Goal: Task Accomplishment & Management: Manage account settings

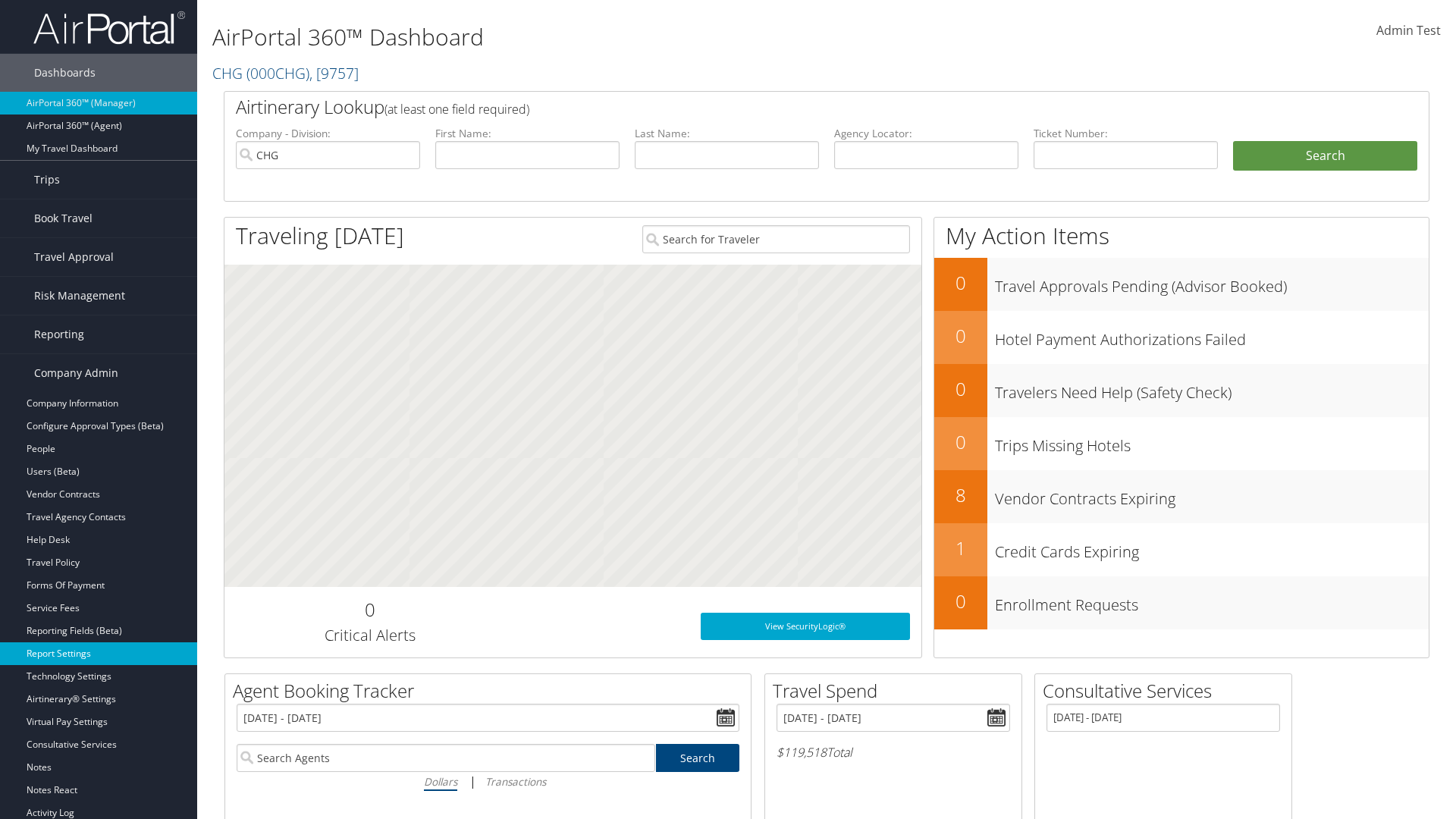
click at [99, 653] on link "Report Settings" at bounding box center [99, 653] width 197 height 23
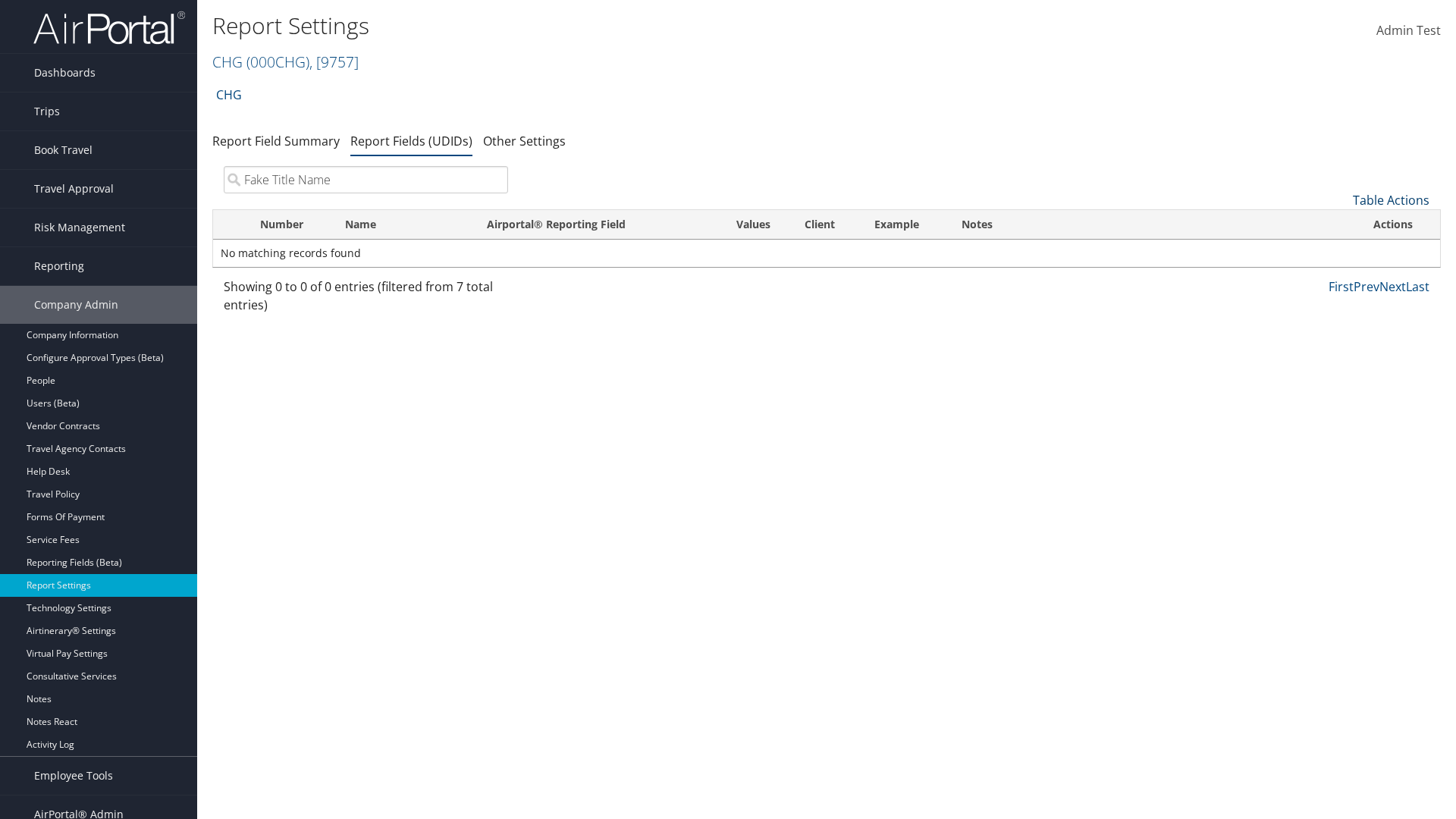
type input "Fake Title Name"
click at [1391, 200] on link "Table Actions" at bounding box center [1390, 200] width 77 height 17
click at [1340, 224] on link "New Record" at bounding box center [1340, 223] width 199 height 26
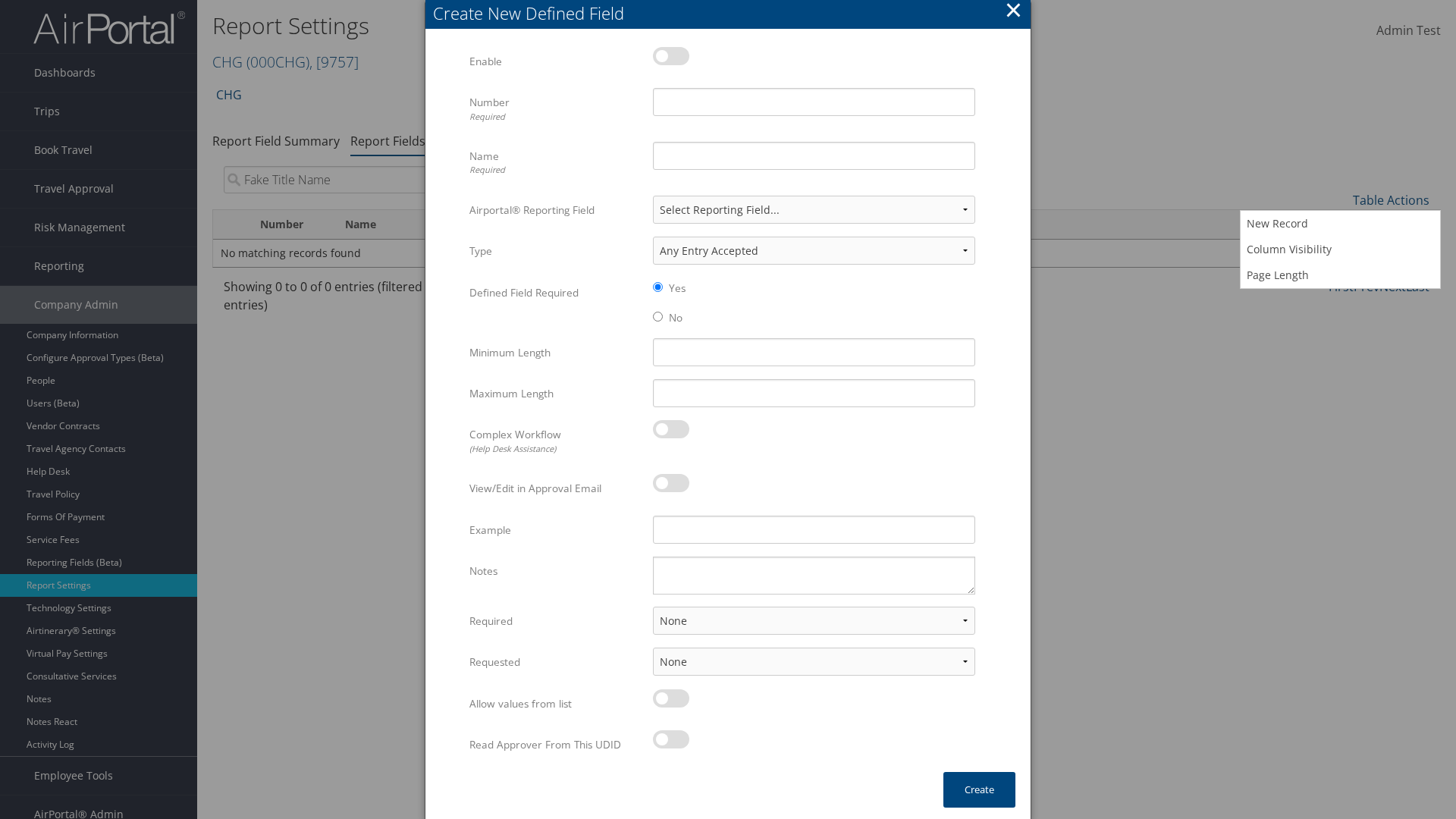
click at [671, 55] on label at bounding box center [670, 55] width 36 height 18
click at [670, 55] on input "checkbox" at bounding box center [665, 58] width 10 height 10
checkbox input "true"
click at [814, 155] on input "Name Required" at bounding box center [814, 156] width 322 height 28
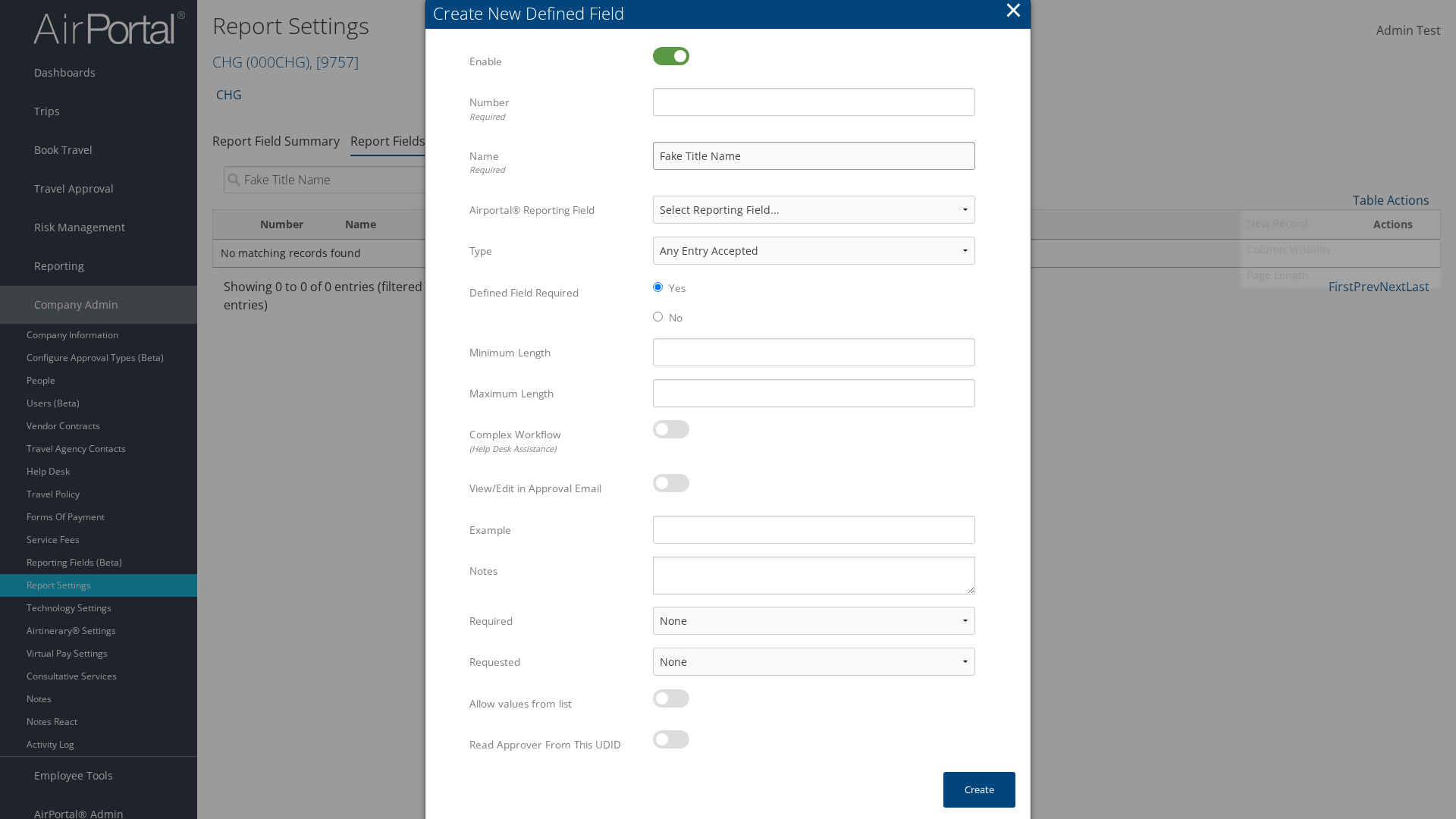
type input "Fake Title Name"
click at [814, 101] on input "Number Required" at bounding box center [814, 102] width 322 height 28
type input "333"
click at [979, 789] on button "Create" at bounding box center [979, 789] width 72 height 35
